Goal: Information Seeking & Learning: Learn about a topic

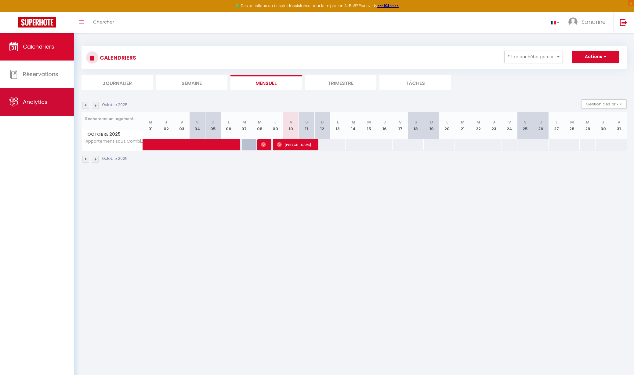
click at [56, 108] on link "Analytics" at bounding box center [37, 101] width 74 height 27
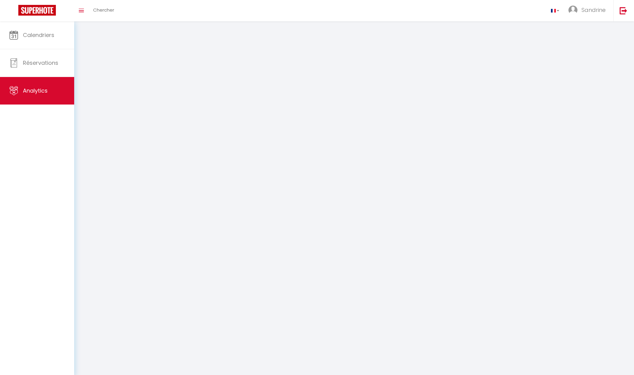
select select "2025"
select select "10"
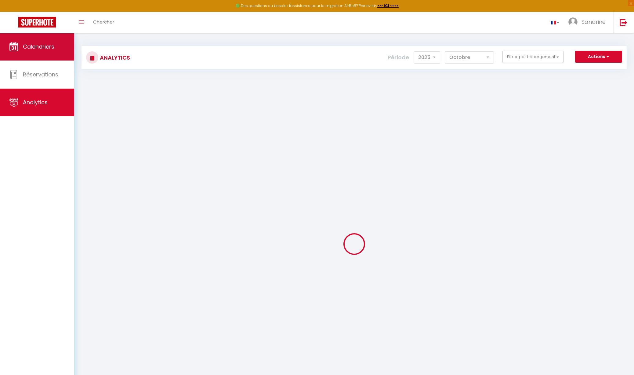
click at [52, 47] on span "Calendriers" at bounding box center [38, 47] width 31 height 8
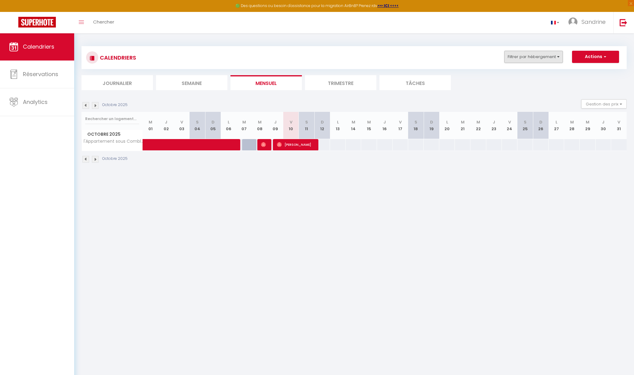
click at [537, 56] on button "Filtrer par hébergement" at bounding box center [533, 57] width 59 height 12
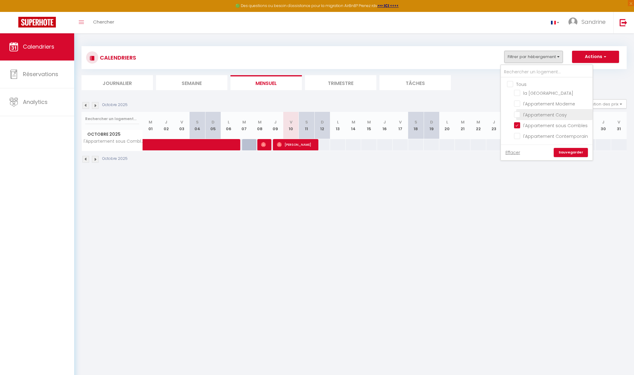
drag, startPoint x: 519, startPoint y: 124, endPoint x: 519, endPoint y: 119, distance: 4.9
click at [519, 124] on input "l'Appartement sous Combles" at bounding box center [552, 125] width 76 height 6
checkbox input "false"
click at [517, 111] on input "l'Appartement Cosy" at bounding box center [552, 114] width 76 height 6
checkbox input "true"
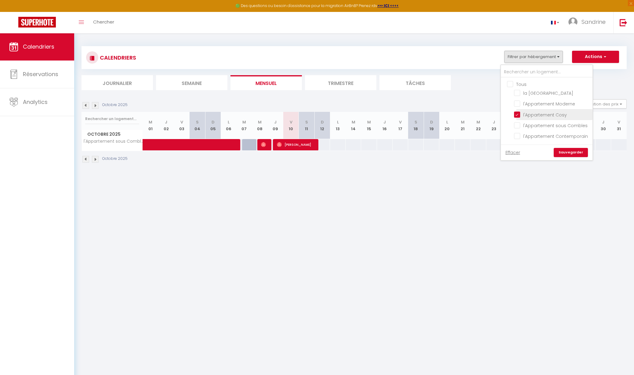
checkbox input "false"
click at [564, 150] on link "Sauvegarder" at bounding box center [571, 152] width 34 height 9
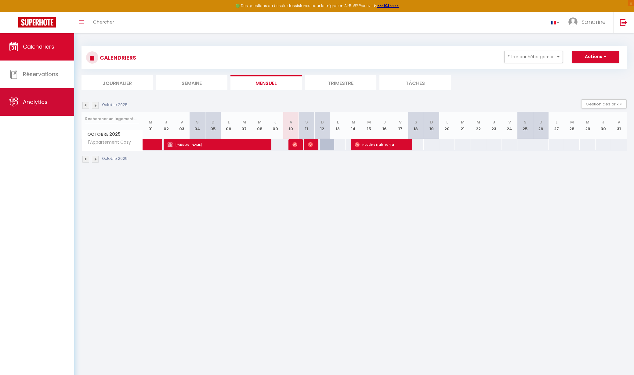
click at [21, 110] on link "Analytics" at bounding box center [37, 101] width 74 height 27
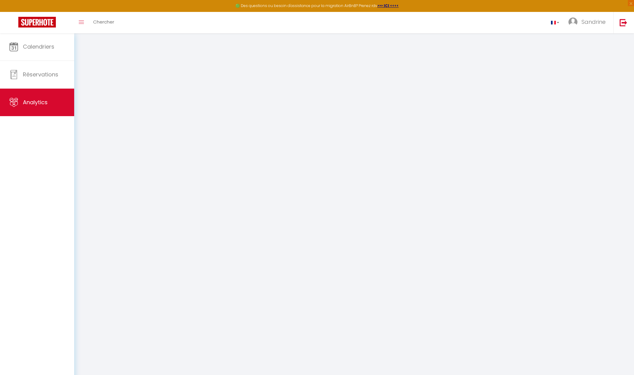
select select "2025"
select select "10"
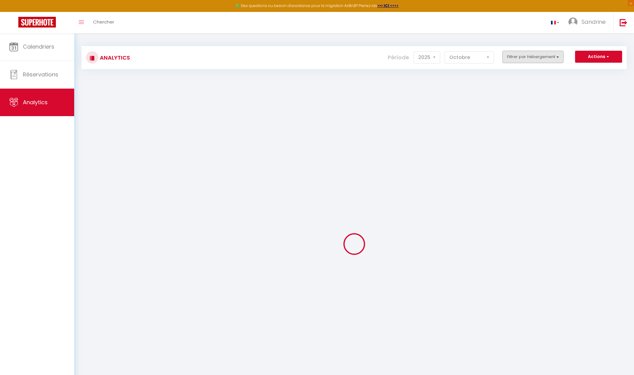
click at [532, 54] on button "Filtrer par hébergement" at bounding box center [532, 57] width 61 height 12
checkbox input "false"
checkbox Contemporain "false"
checkbox Duplex "false"
checkbox Moderne "false"
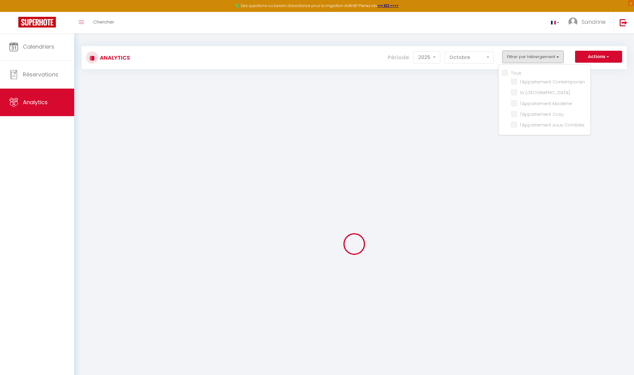
checkbox Cosy "false"
checkbox Combles "false"
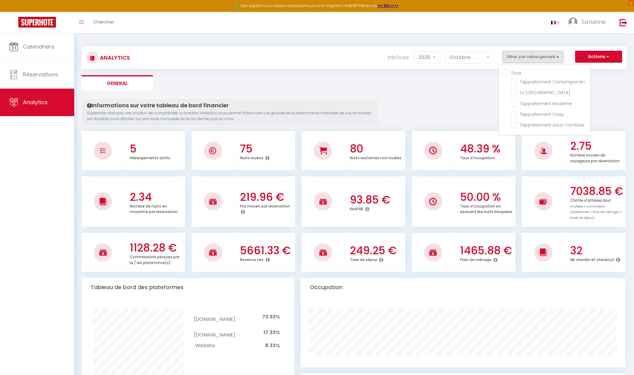
click at [505, 73] on input "Tous" at bounding box center [546, 72] width 89 height 6
checkbox input "true"
checkbox Contemporain "true"
checkbox Duplex "true"
checkbox Moderne "true"
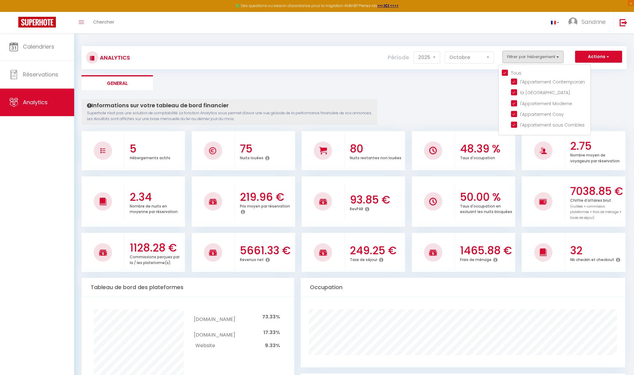
checkbox Cosy "true"
checkbox Combles "true"
